Goal: Navigation & Orientation: Find specific page/section

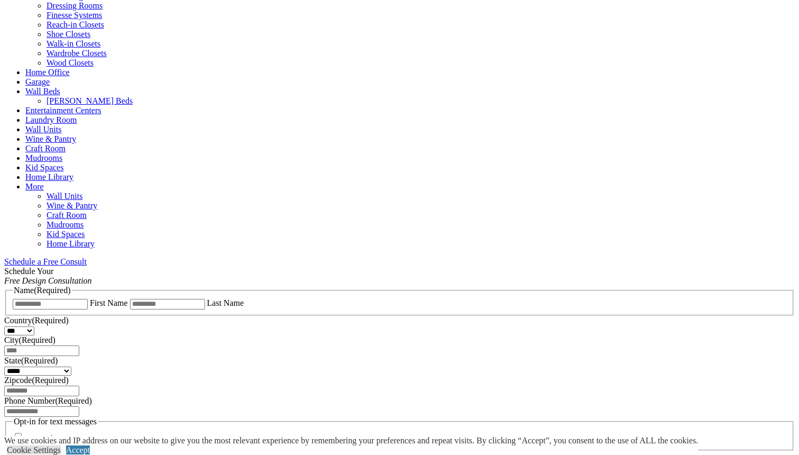
scroll to position [483, 0]
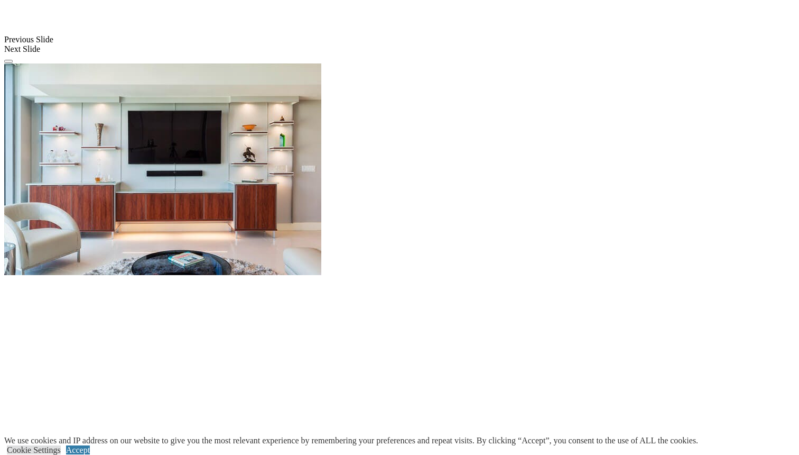
scroll to position [934, 0]
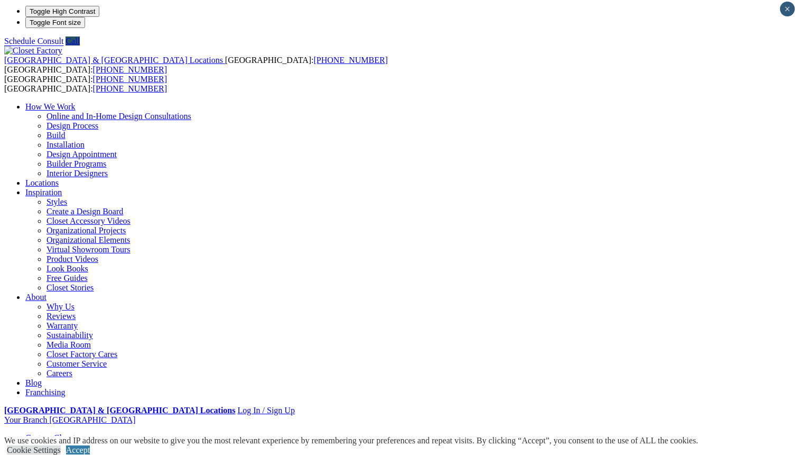
scroll to position [0, 0]
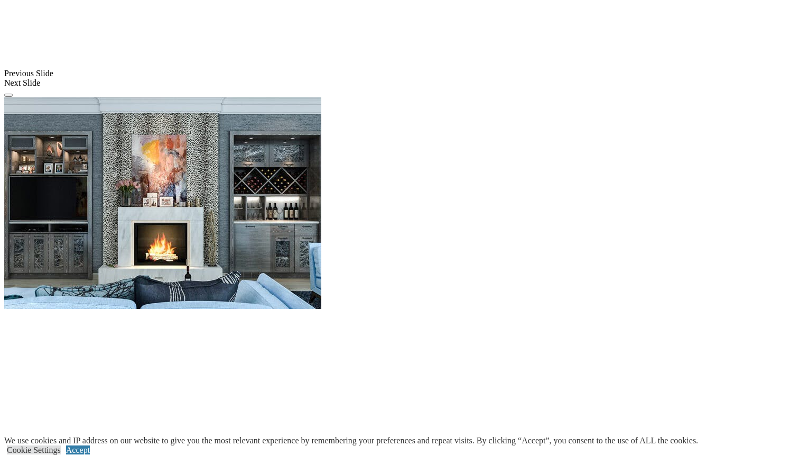
scroll to position [940, 0]
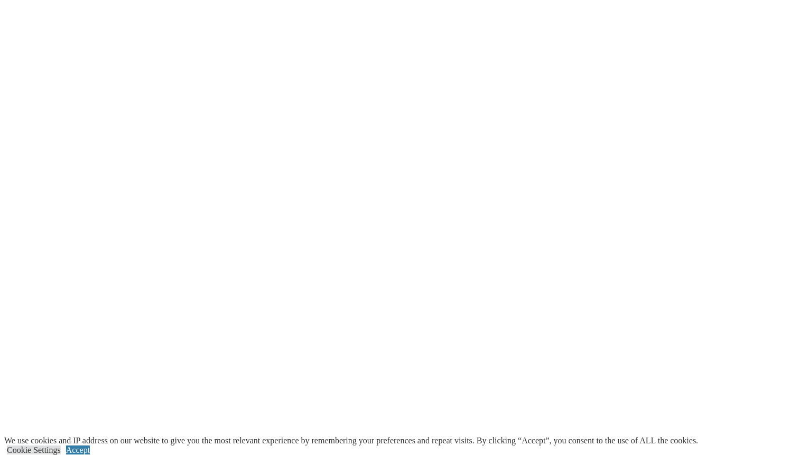
scroll to position [1264, 0]
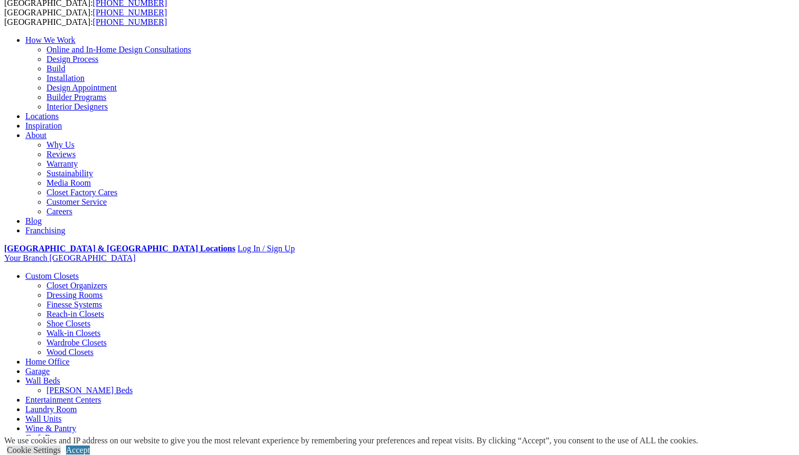
scroll to position [0, 0]
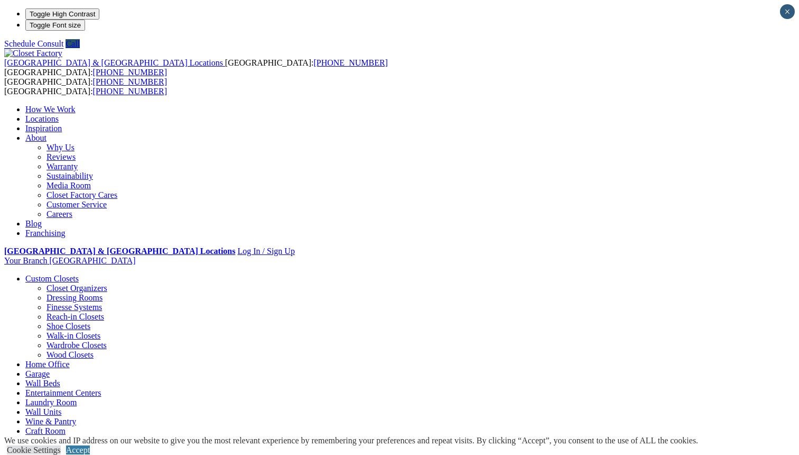
click at [59, 114] on link "Locations" at bounding box center [41, 118] width 33 height 9
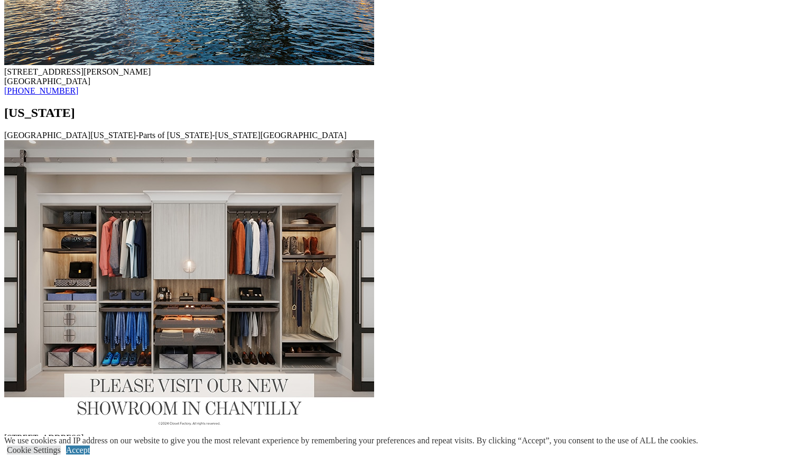
scroll to position [6522, 0]
